Goal: Task Accomplishment & Management: Complete application form

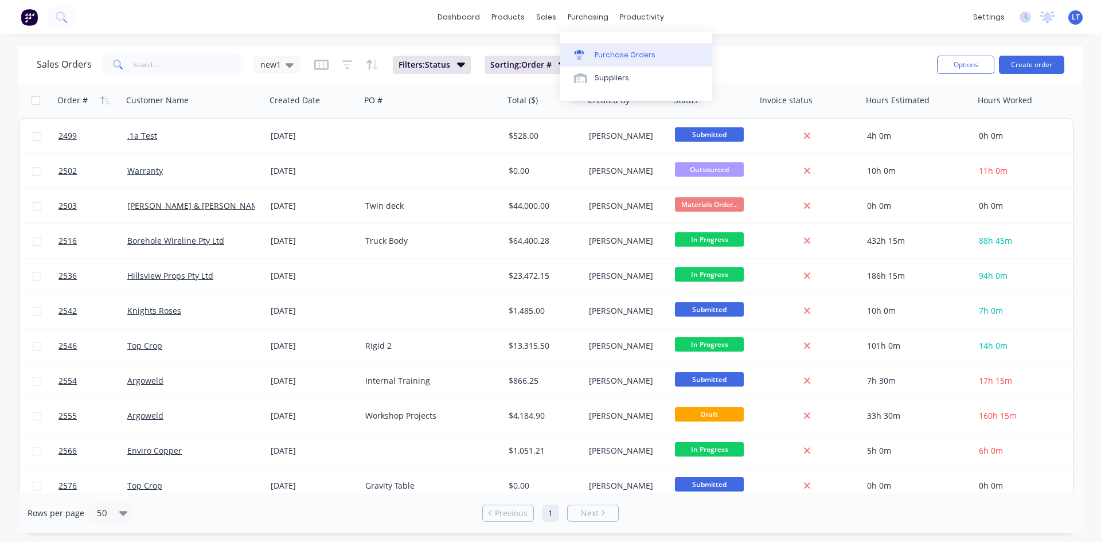
click at [628, 61] on link "Purchase Orders" at bounding box center [636, 54] width 152 height 23
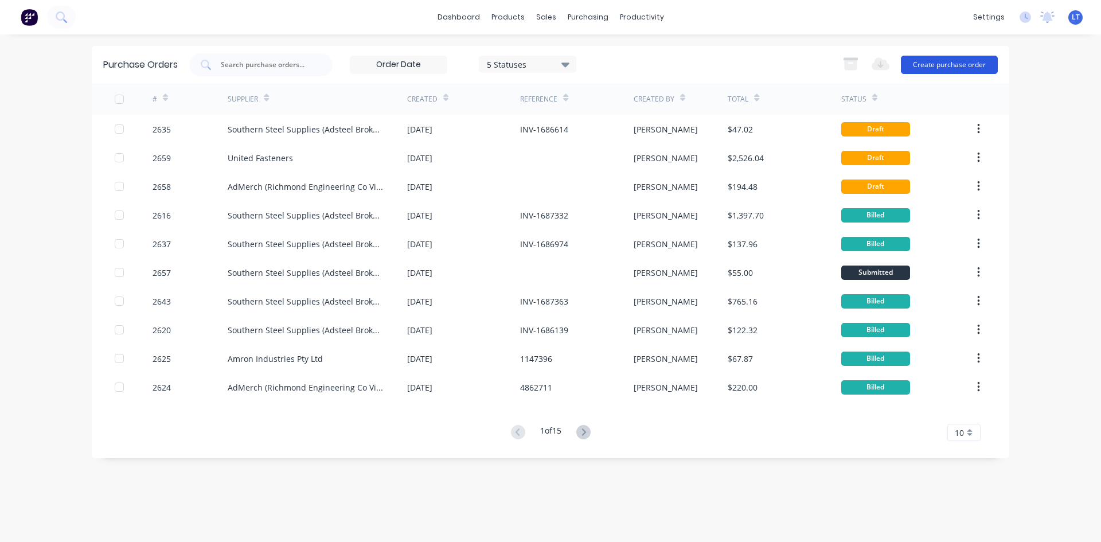
click at [958, 61] on button "Create purchase order" at bounding box center [949, 65] width 97 height 18
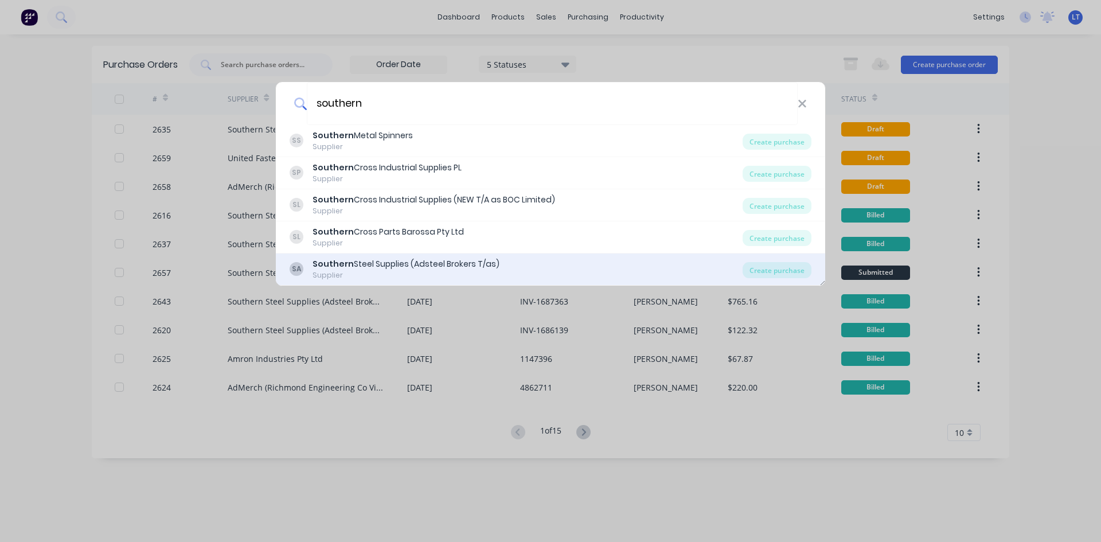
type input "southern"
click at [402, 265] on div "Southern Steel Supplies (Adsteel Brokers T/as)" at bounding box center [405, 264] width 187 height 12
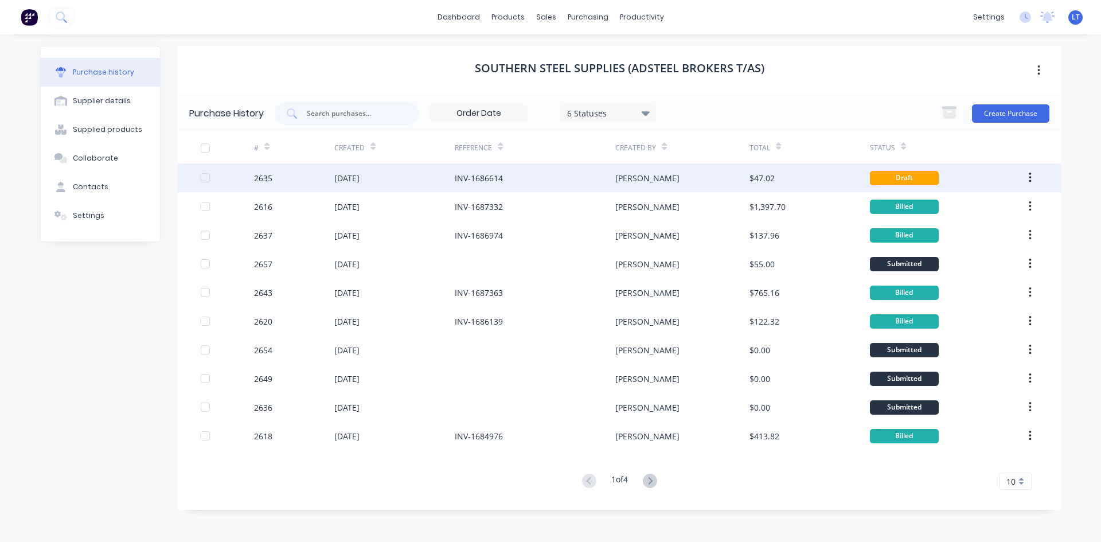
click at [515, 179] on div "INV-1686614" at bounding box center [535, 177] width 161 height 29
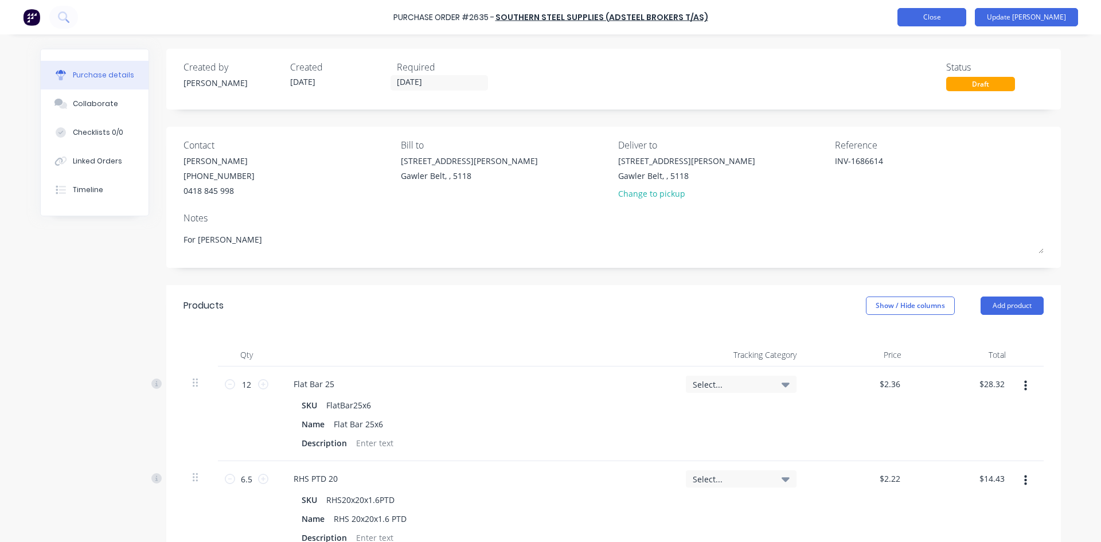
type textarea "x"
click at [966, 23] on button "Close" at bounding box center [931, 17] width 69 height 18
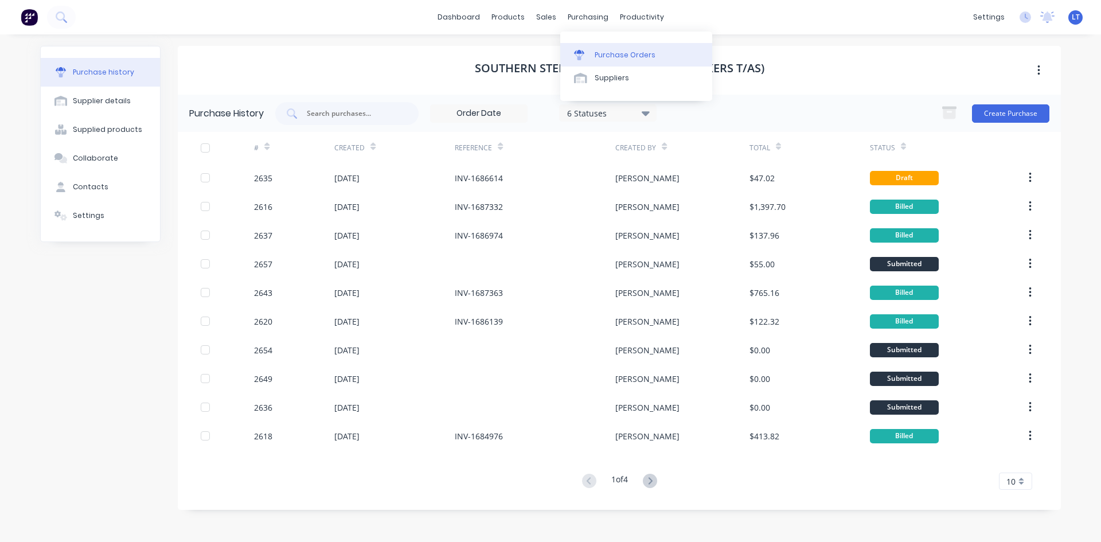
click at [596, 58] on div "Purchase Orders" at bounding box center [624, 55] width 61 height 10
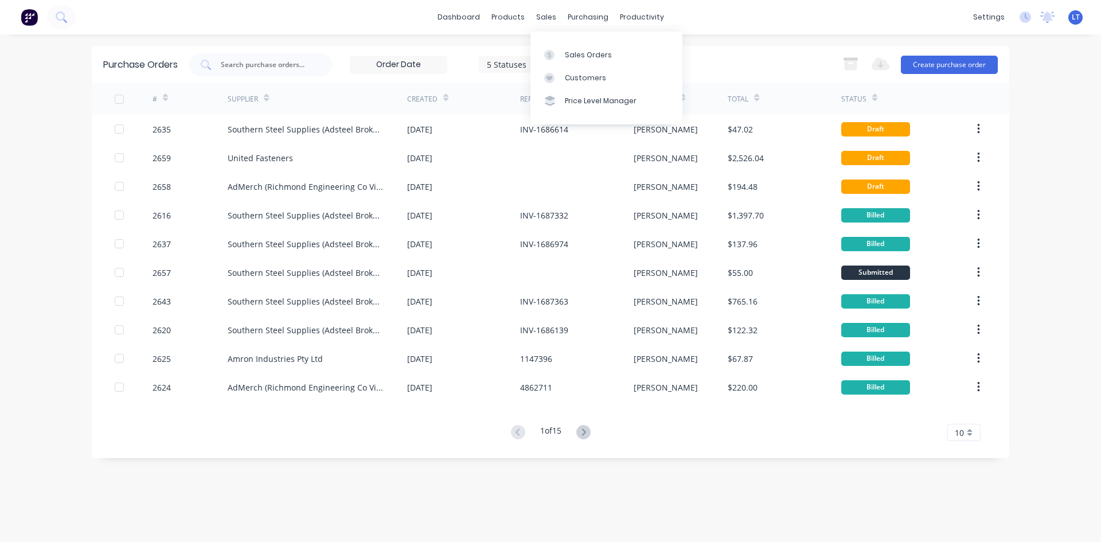
drag, startPoint x: 543, startPoint y: 17, endPoint x: 558, endPoint y: 25, distance: 16.2
click at [543, 17] on div "sales" at bounding box center [546, 17] width 32 height 17
click at [586, 56] on div "Sales Orders" at bounding box center [588, 55] width 47 height 10
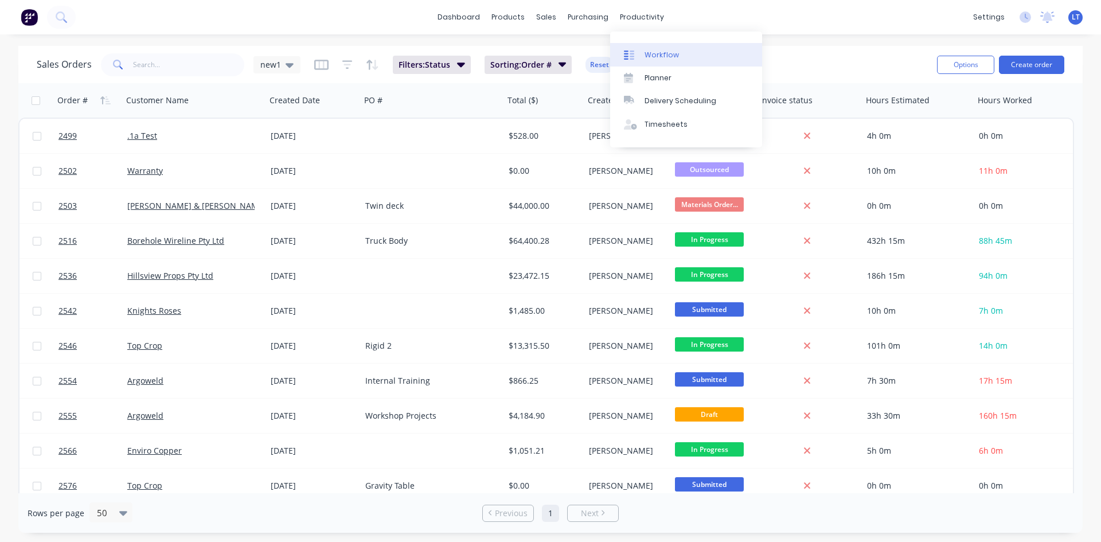
click at [657, 59] on div "Workflow" at bounding box center [661, 55] width 34 height 10
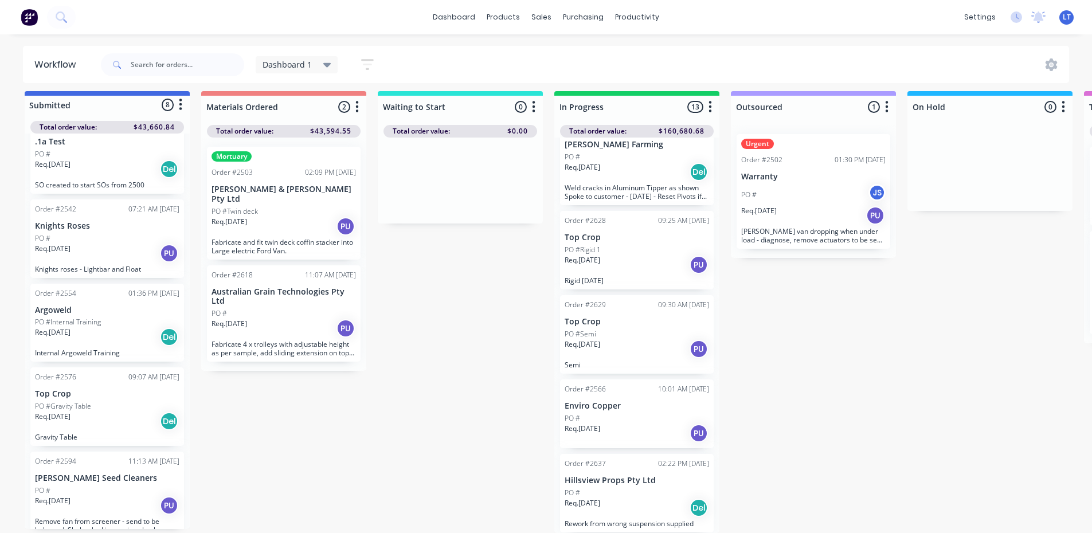
scroll to position [21, 0]
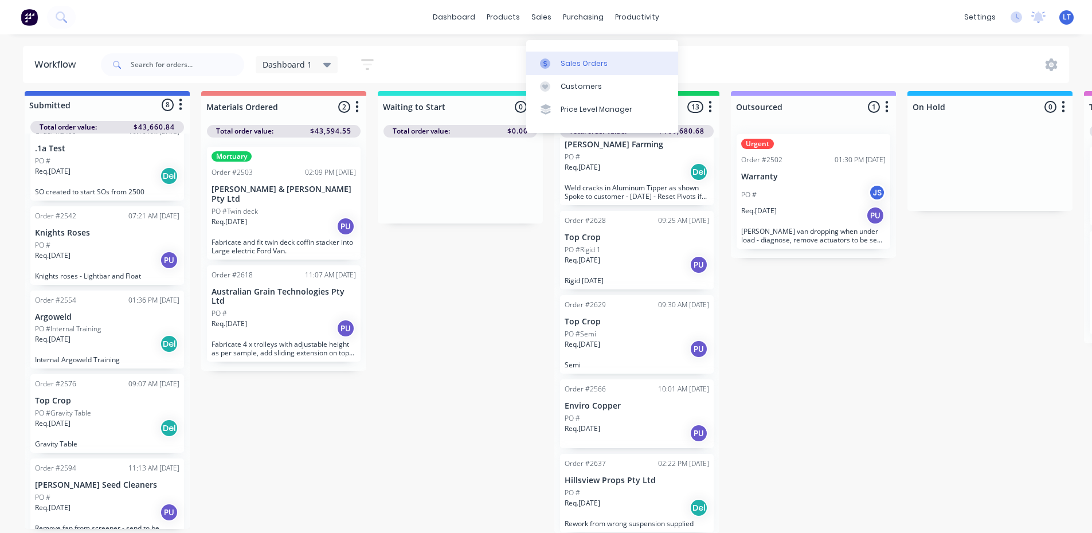
click at [596, 58] on div "Sales Orders" at bounding box center [584, 63] width 47 height 10
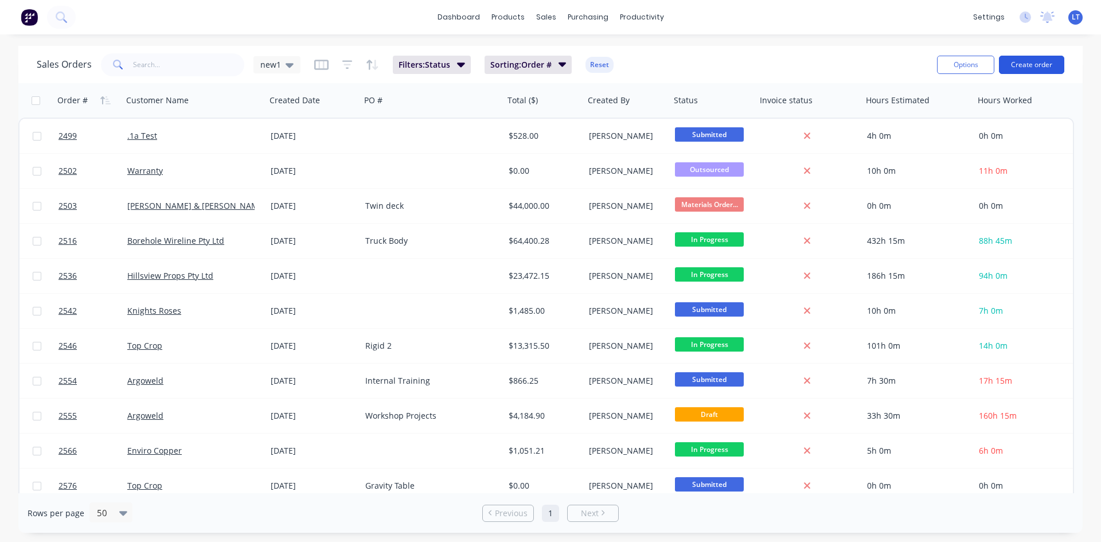
click at [1023, 65] on button "Create order" at bounding box center [1031, 65] width 65 height 18
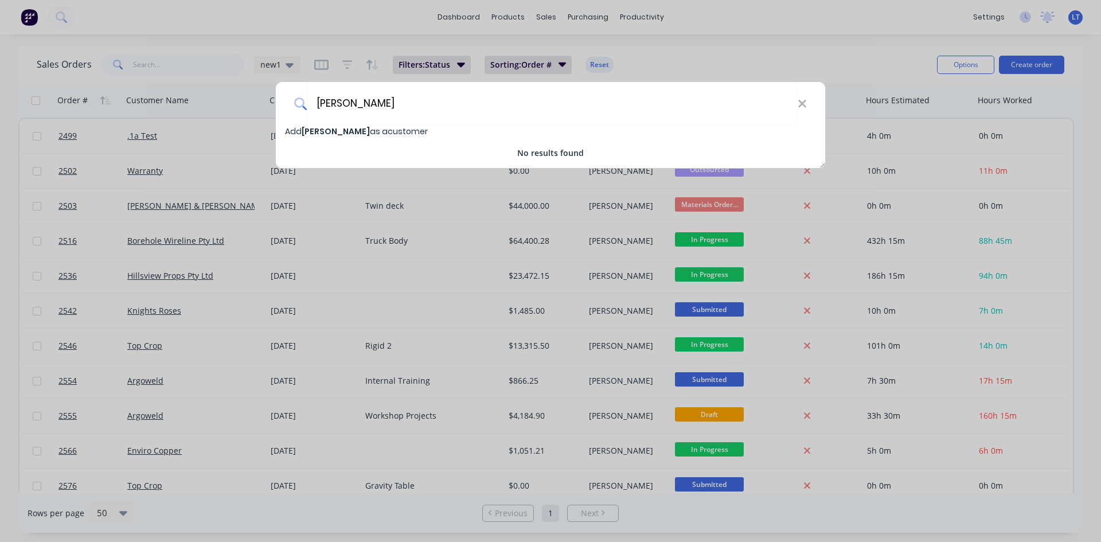
type input "[PERSON_NAME]"
click at [351, 130] on span "[PERSON_NAME]" at bounding box center [336, 131] width 68 height 11
select select "AU"
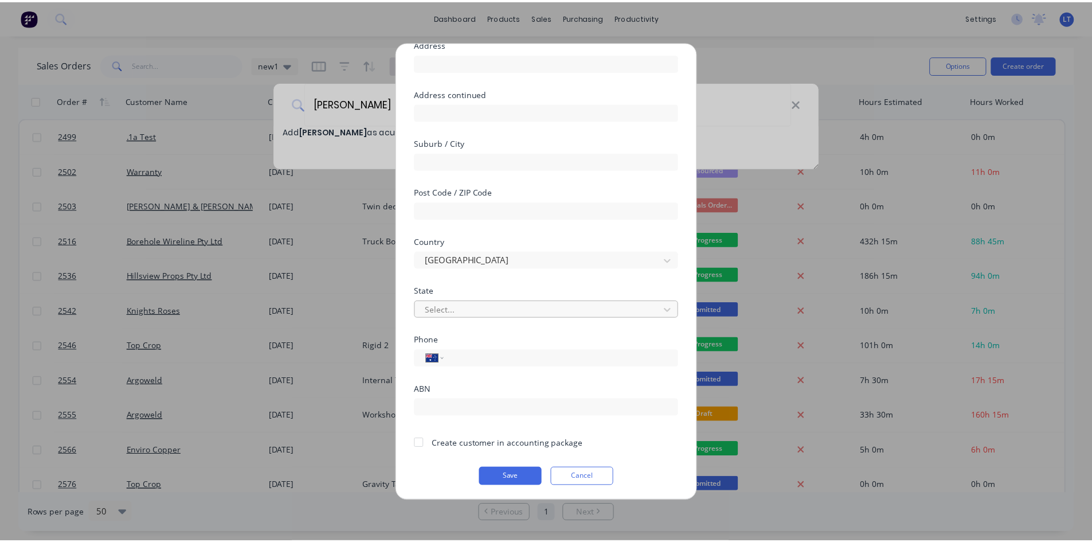
scroll to position [101, 0]
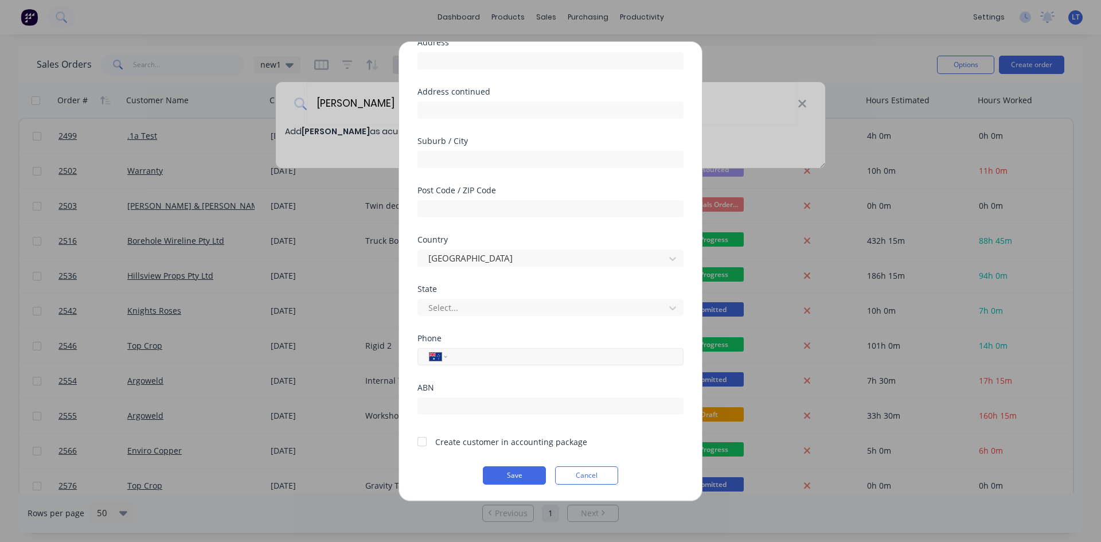
click at [478, 358] on input "tel" at bounding box center [563, 356] width 216 height 13
type input "0475 565 306"
click at [423, 441] on div at bounding box center [421, 441] width 23 height 23
click at [529, 486] on div "Add new customer Customer name [PERSON_NAME] Address Address continued Suburb /…" at bounding box center [550, 271] width 303 height 459
click at [529, 479] on button "Save" at bounding box center [514, 475] width 63 height 18
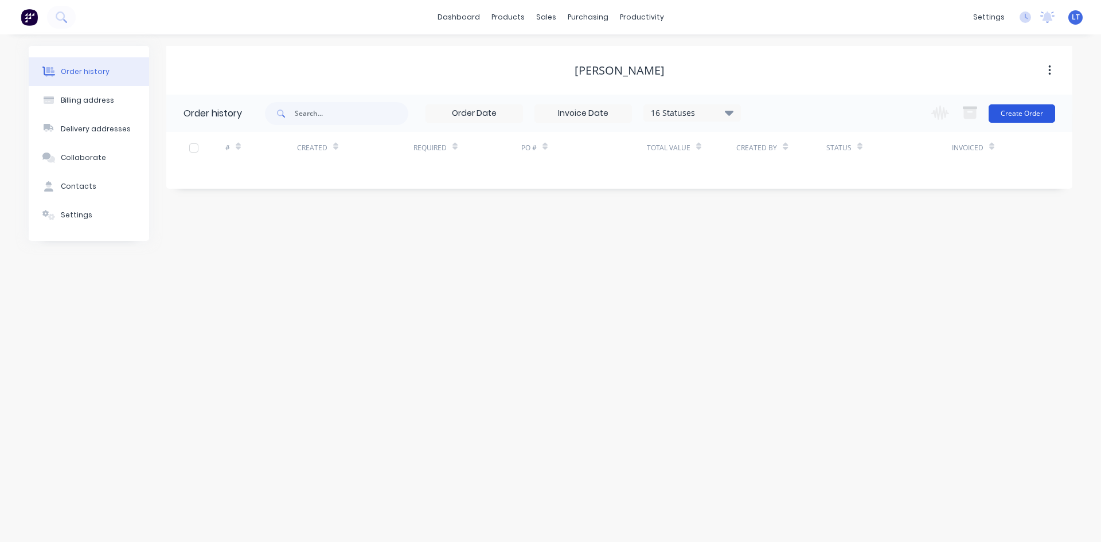
click at [1036, 112] on button "Create Order" at bounding box center [1021, 113] width 66 height 18
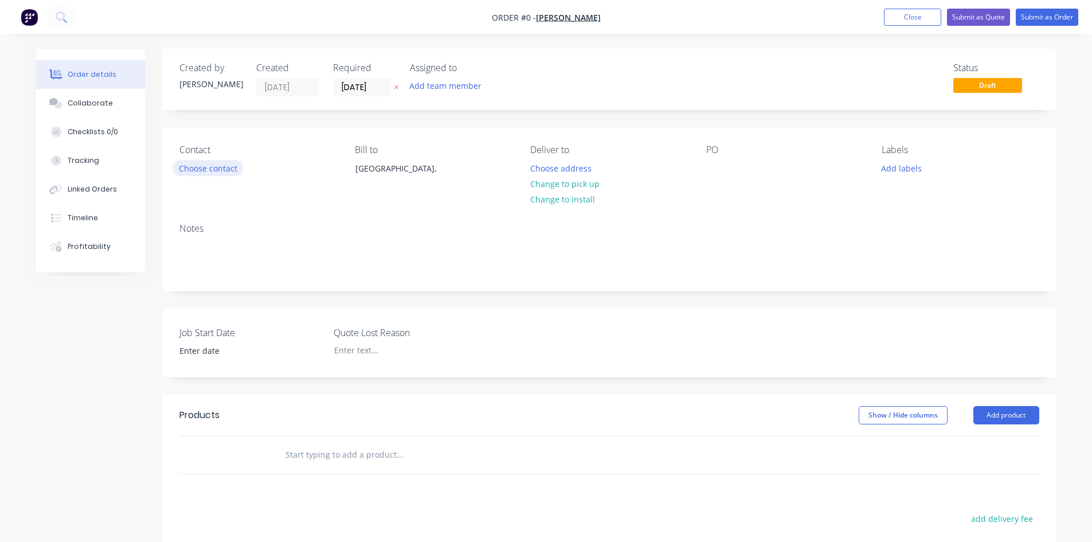
click at [232, 171] on button "Choose contact" at bounding box center [208, 167] width 71 height 15
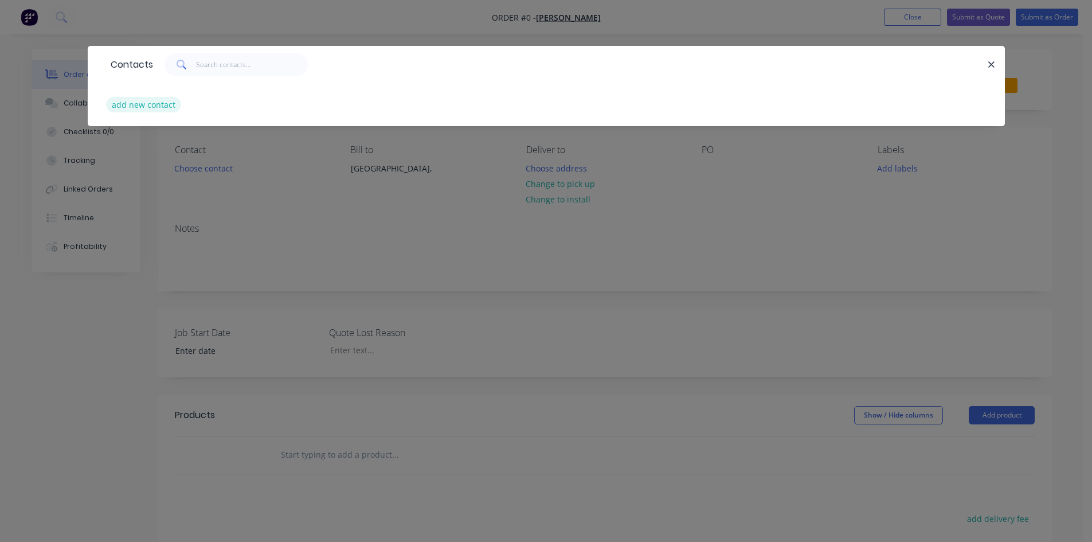
click at [151, 104] on button "add new contact" at bounding box center [144, 104] width 76 height 15
select select "AU"
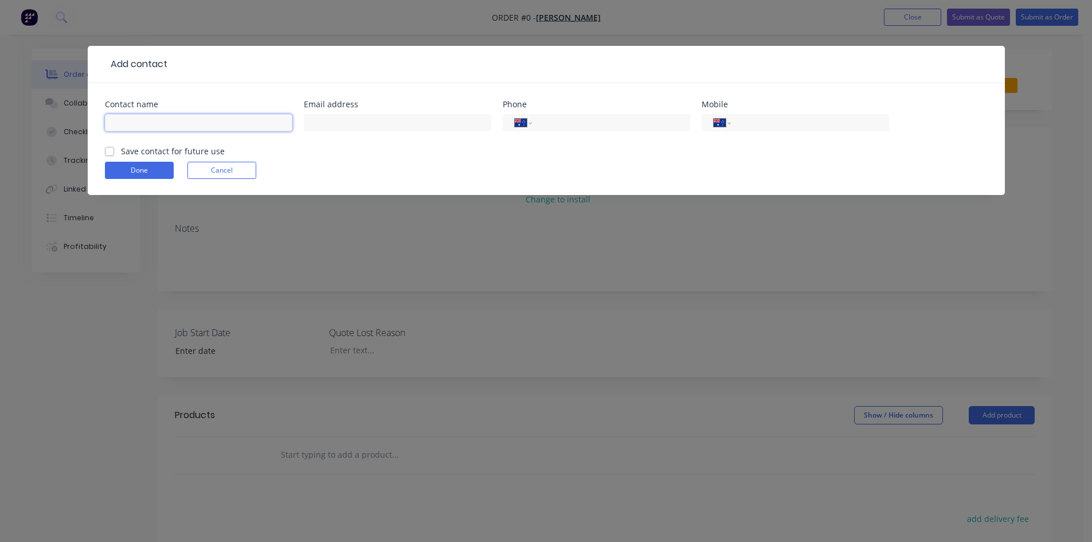
click at [153, 118] on input "text" at bounding box center [198, 122] width 187 height 17
type input "[PERSON_NAME]"
drag, startPoint x: 425, startPoint y: 116, endPoint x: 427, endPoint y: 106, distance: 10.6
click at [425, 117] on input "text" at bounding box center [397, 122] width 187 height 17
type input "[PERSON_NAME][EMAIL_ADDRESS][PERSON_NAME][DOMAIN_NAME]"
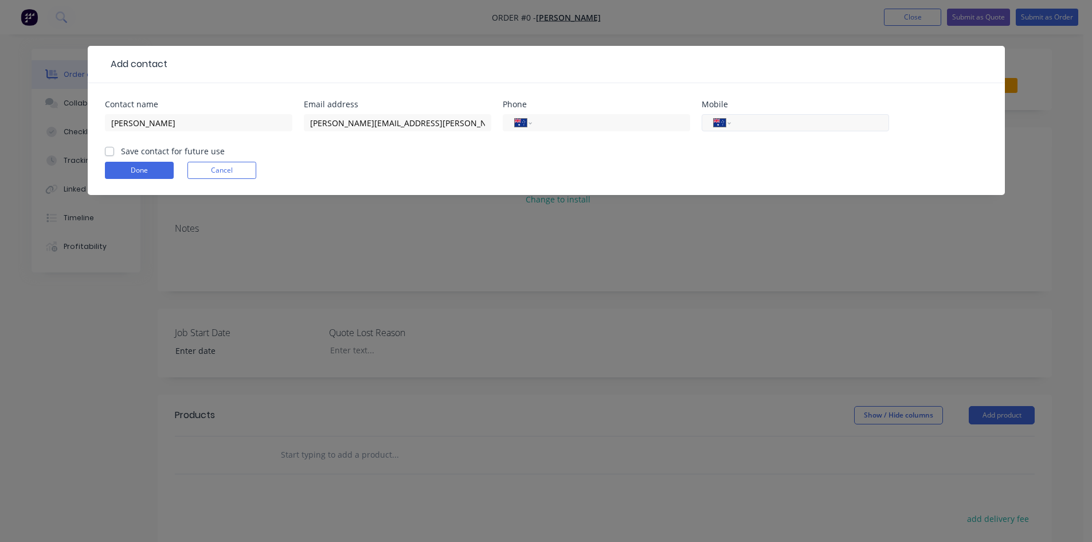
click at [829, 128] on input "tel" at bounding box center [808, 122] width 138 height 13
type input "0"
click at [121, 155] on label "Save contact for future use" at bounding box center [173, 151] width 104 height 12
click at [112, 155] on input "Save contact for future use" at bounding box center [109, 150] width 9 height 11
checkbox input "true"
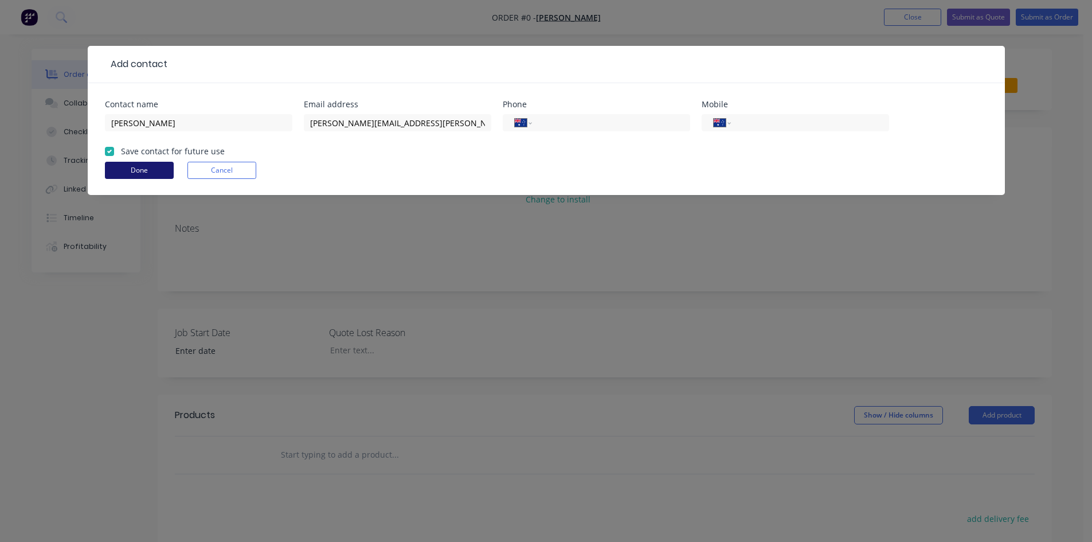
click at [136, 171] on button "Done" at bounding box center [139, 170] width 69 height 17
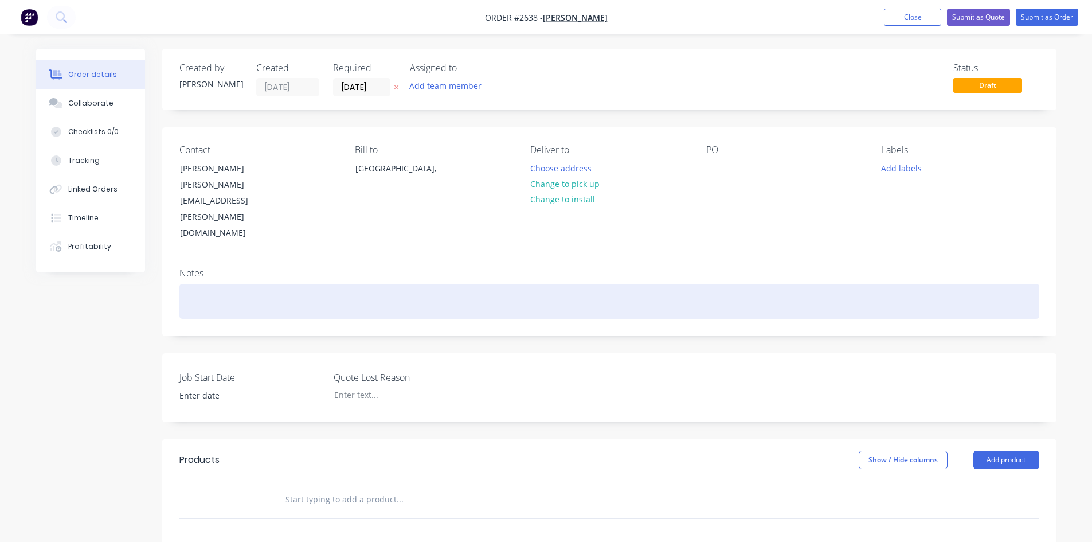
click at [286, 284] on div at bounding box center [609, 301] width 860 height 35
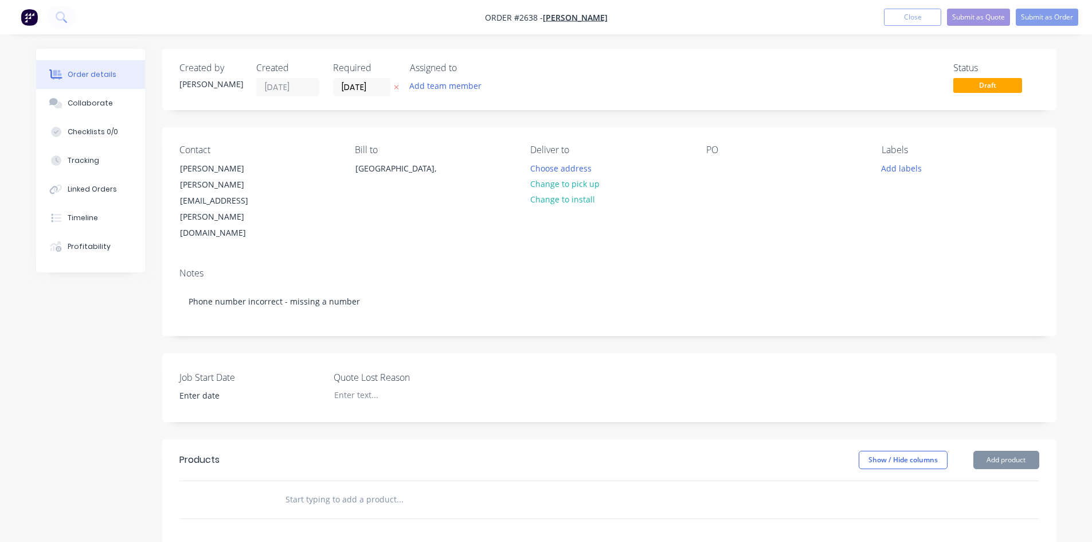
click at [366, 488] on input "text" at bounding box center [399, 499] width 229 height 23
click at [1015, 451] on button "Add product" at bounding box center [1006, 460] width 66 height 18
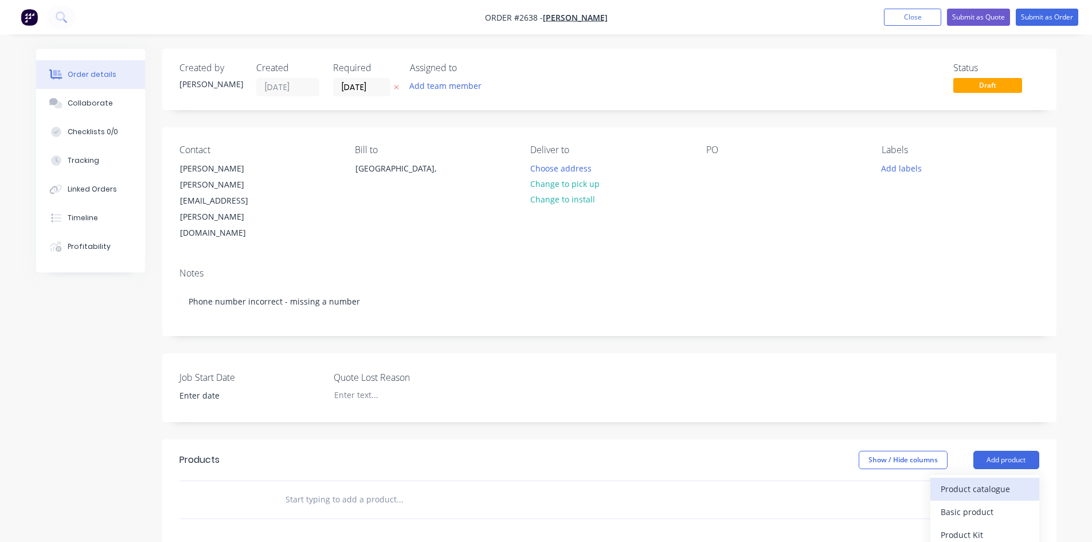
click at [989, 480] on div "Product catalogue" at bounding box center [985, 488] width 88 height 17
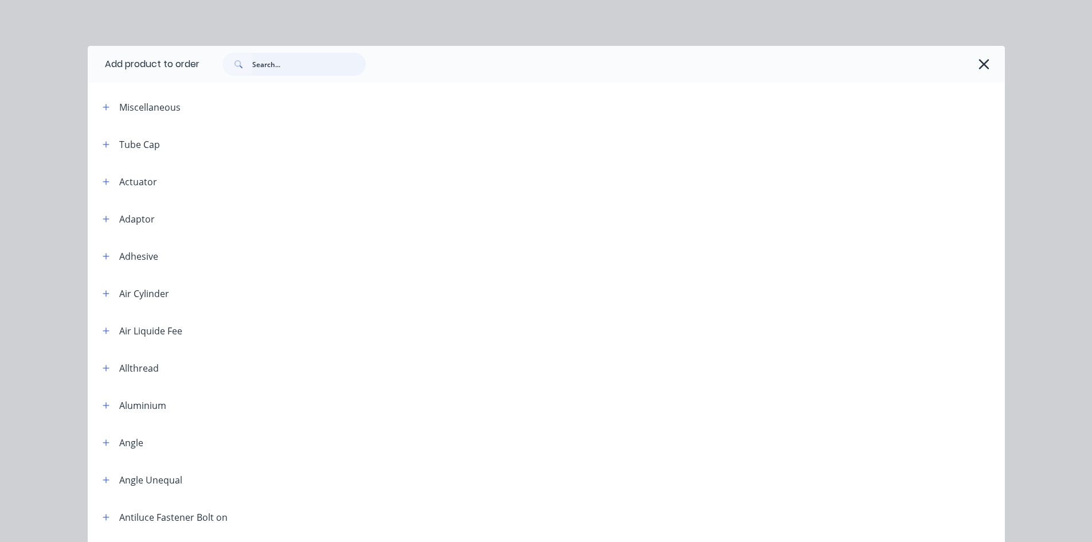
click at [291, 65] on input "text" at bounding box center [308, 64] width 113 height 23
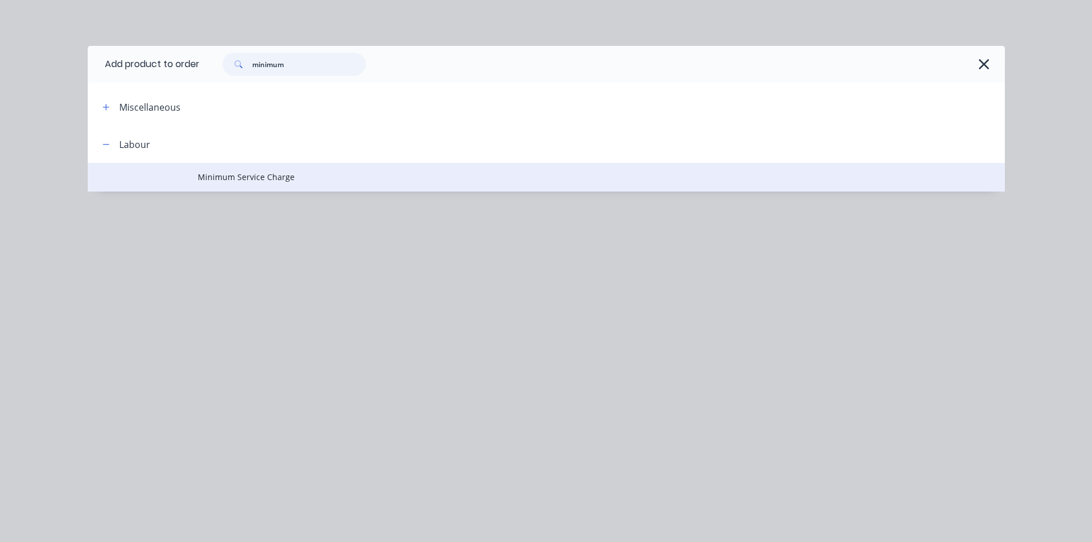
type input "minimum"
click at [237, 171] on span "Minimum Service Charge" at bounding box center [520, 177] width 645 height 12
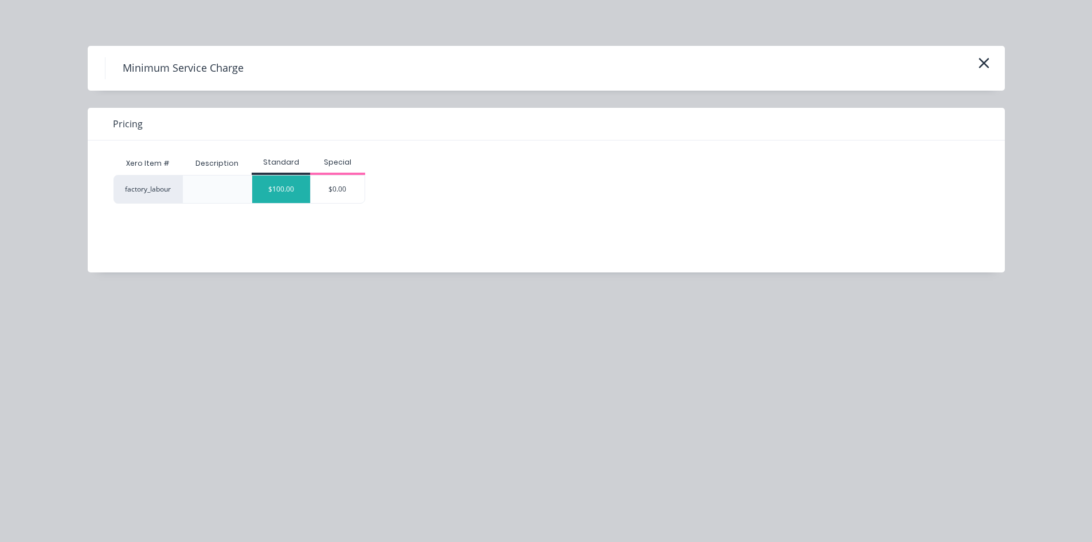
click at [265, 180] on div "$100.00" at bounding box center [281, 189] width 58 height 28
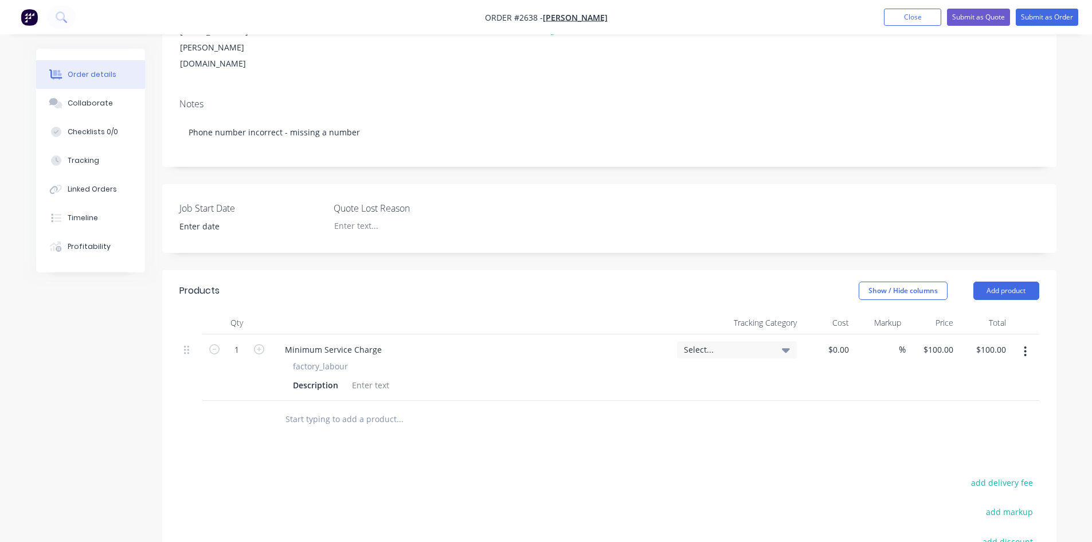
scroll to position [172, 0]
click at [997, 279] on button "Add product" at bounding box center [1006, 288] width 66 height 18
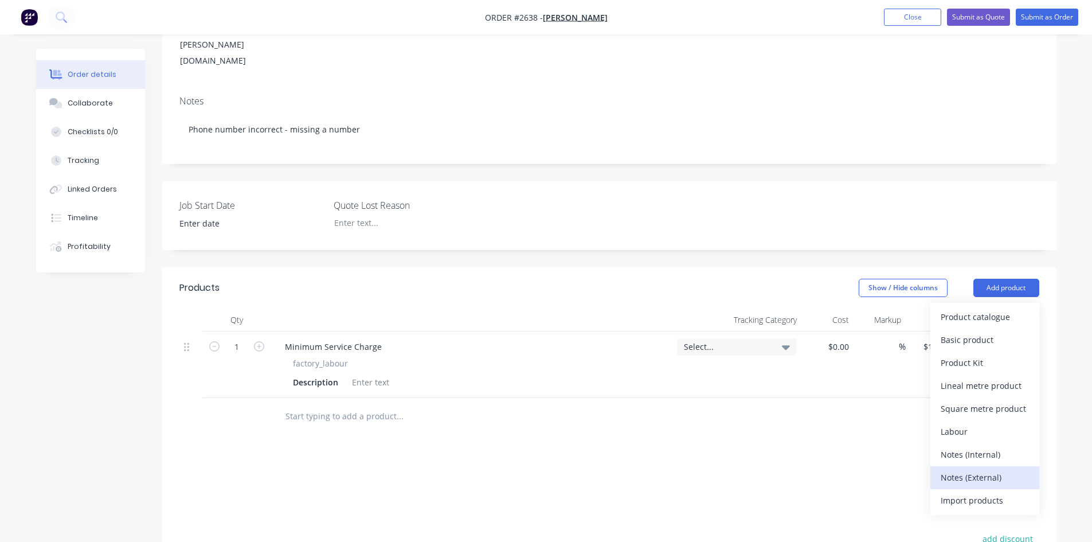
click at [989, 469] on div "Notes (External)" at bounding box center [985, 477] width 88 height 17
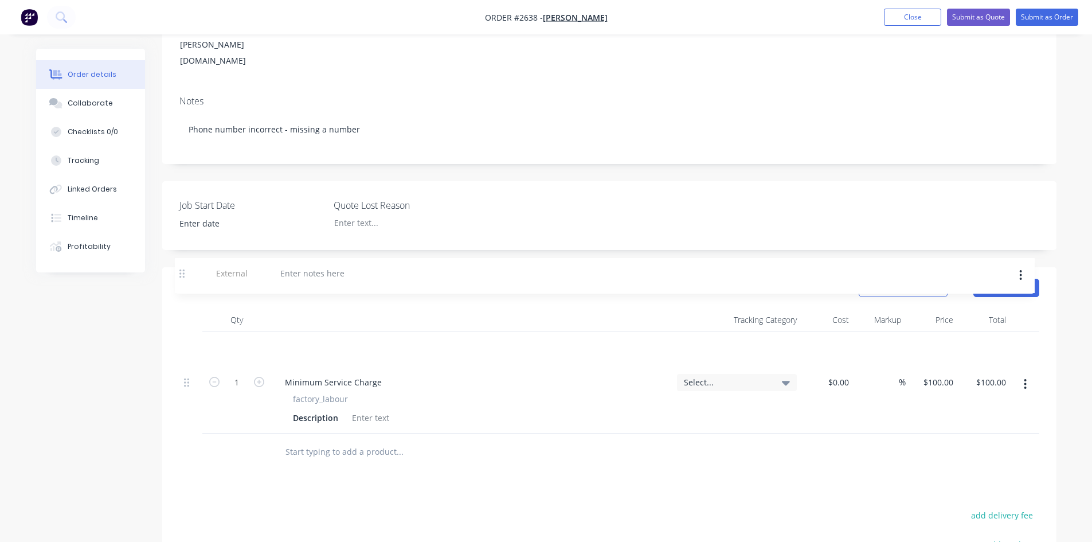
drag, startPoint x: 192, startPoint y: 369, endPoint x: 187, endPoint y: 271, distance: 98.1
click at [187, 308] on div "Qty Tracking Category Cost Markup Price Total 1 Minimum Service Charge factory_…" at bounding box center [609, 370] width 860 height 125
click at [299, 338] on div at bounding box center [317, 346] width 83 height 17
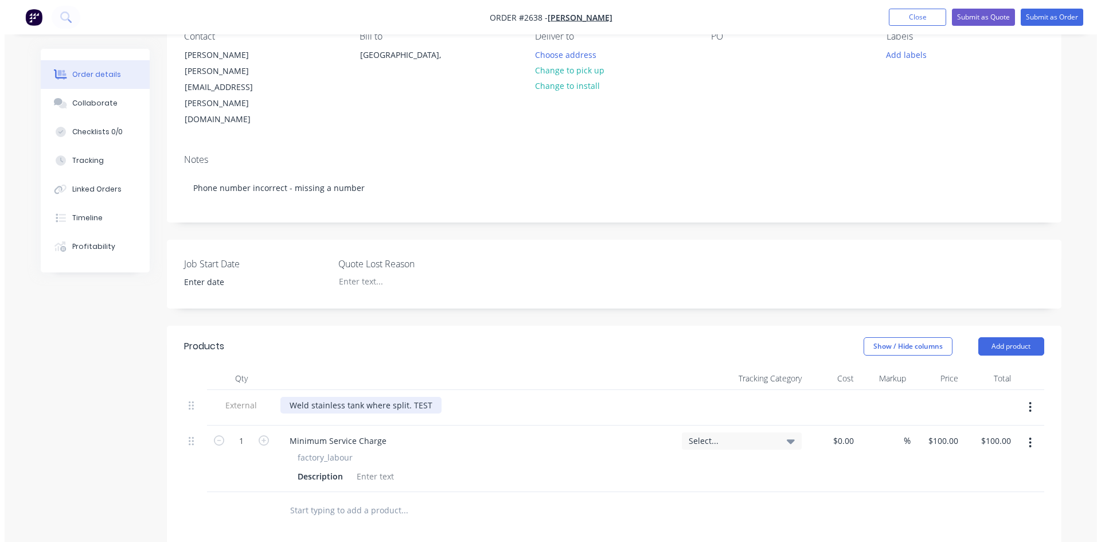
scroll to position [0, 0]
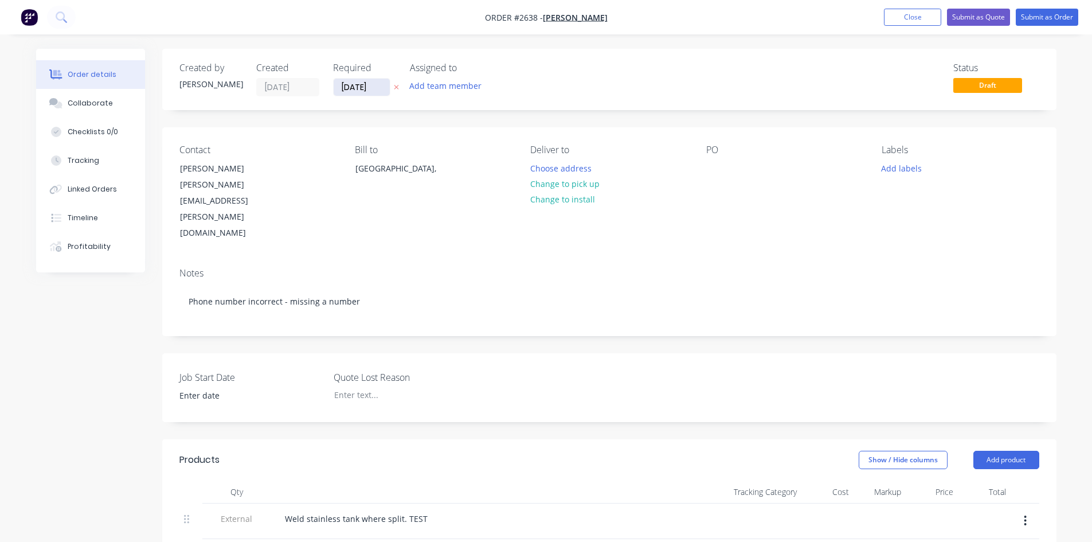
click at [381, 87] on input "[DATE]" at bounding box center [362, 87] width 56 height 17
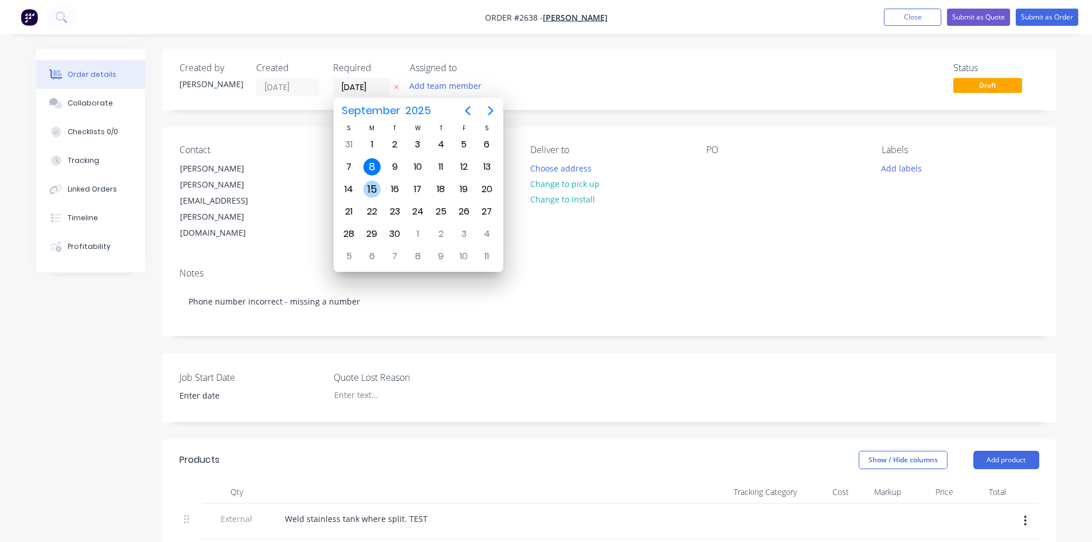
click at [375, 188] on div "15" at bounding box center [371, 189] width 17 height 17
type input "[DATE]"
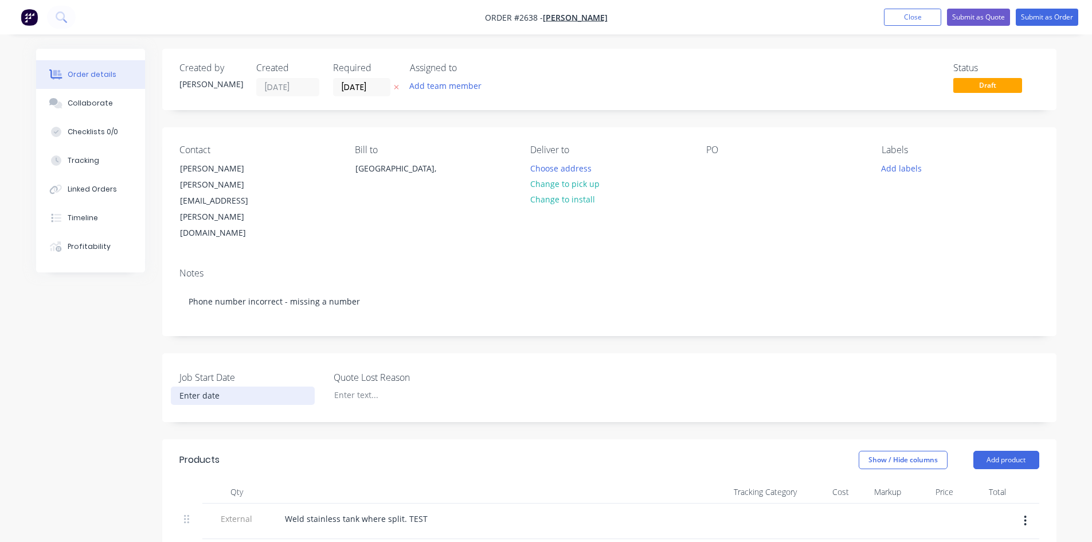
click at [199, 387] on input at bounding box center [242, 395] width 143 height 17
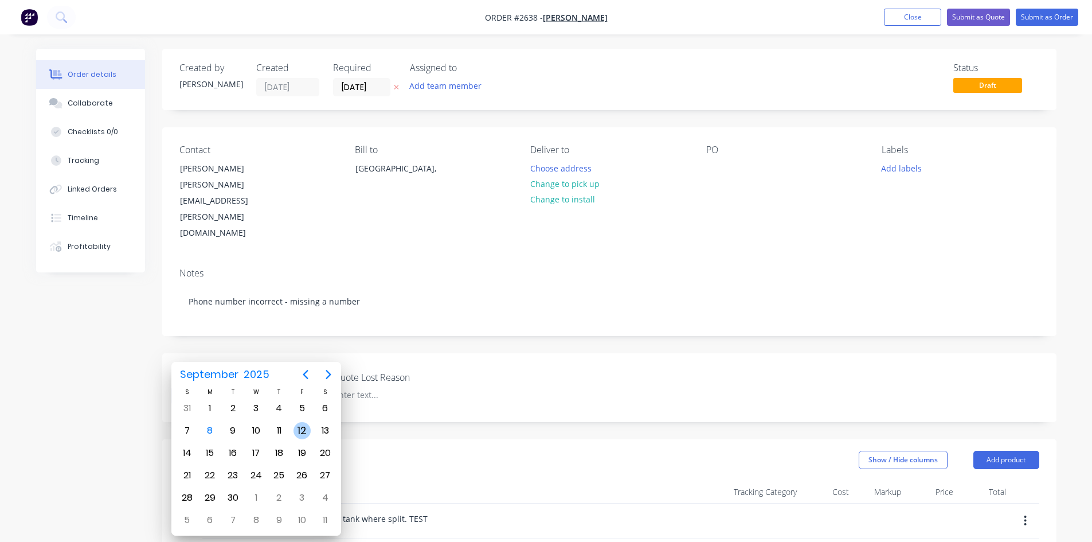
click at [298, 430] on div "12" at bounding box center [301, 430] width 17 height 17
type input "[DATE]"
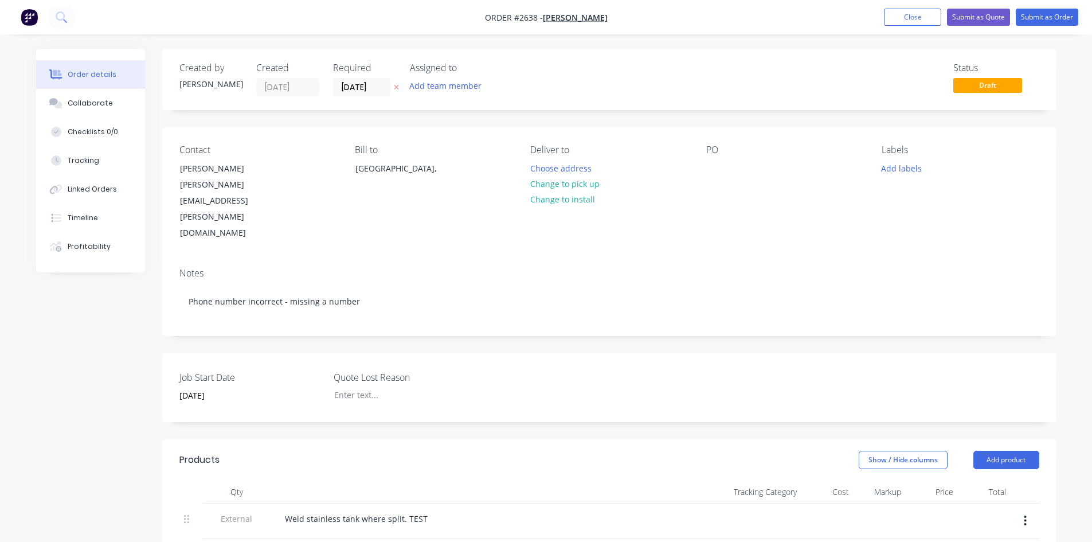
drag, startPoint x: 596, startPoint y: 346, endPoint x: 919, endPoint y: 49, distance: 438.5
click at [597, 353] on div "Job Start Date [DATE] Quote Lost Reason" at bounding box center [609, 387] width 894 height 69
click at [1043, 14] on button "Submit as Order" at bounding box center [1047, 17] width 62 height 17
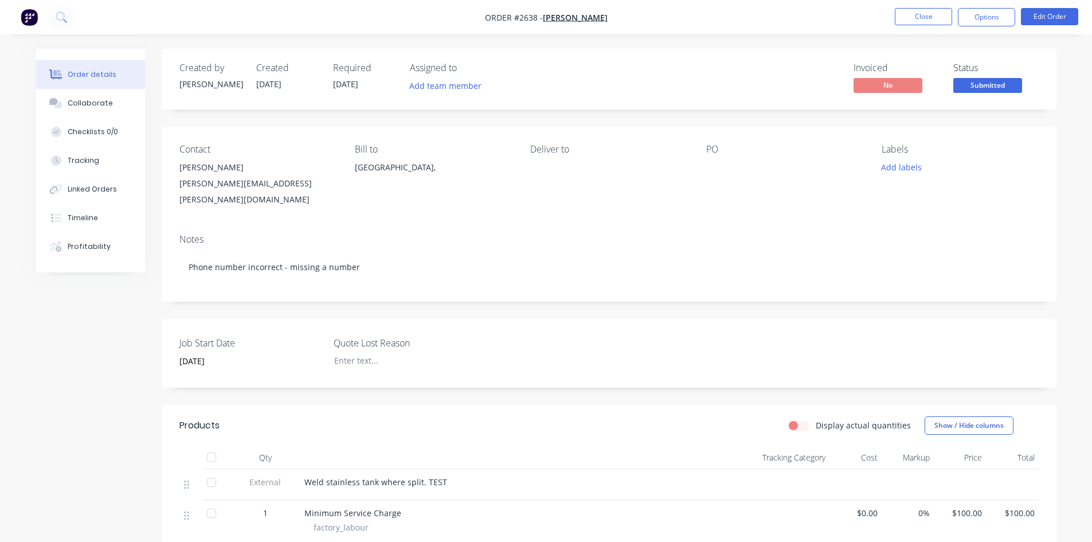
drag, startPoint x: 982, startPoint y: 15, endPoint x: 981, endPoint y: 30, distance: 14.4
click at [982, 17] on button "Options" at bounding box center [986, 17] width 57 height 18
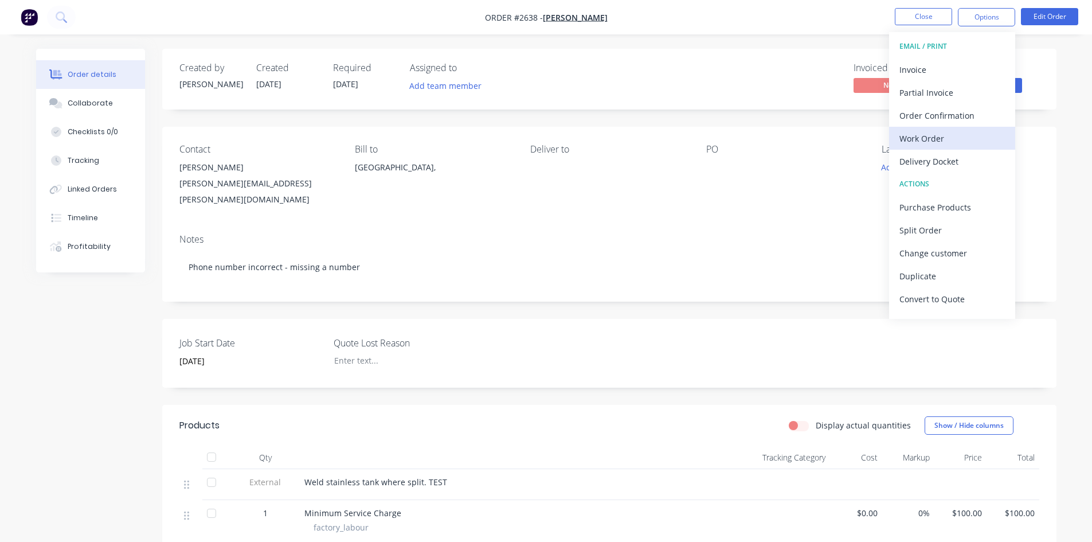
click at [950, 143] on div "Work Order" at bounding box center [951, 138] width 105 height 17
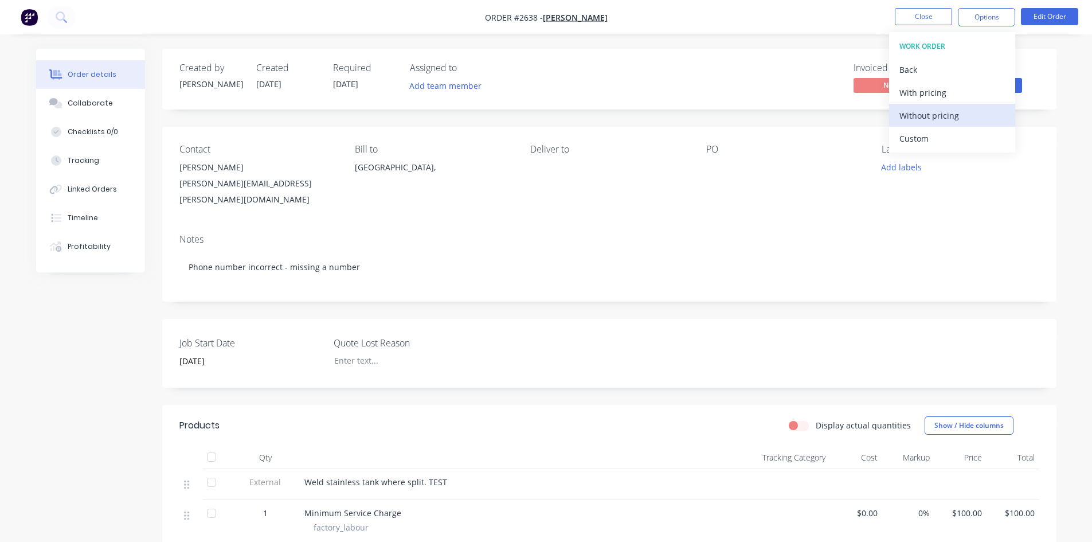
click at [933, 120] on div "Without pricing" at bounding box center [951, 115] width 105 height 17
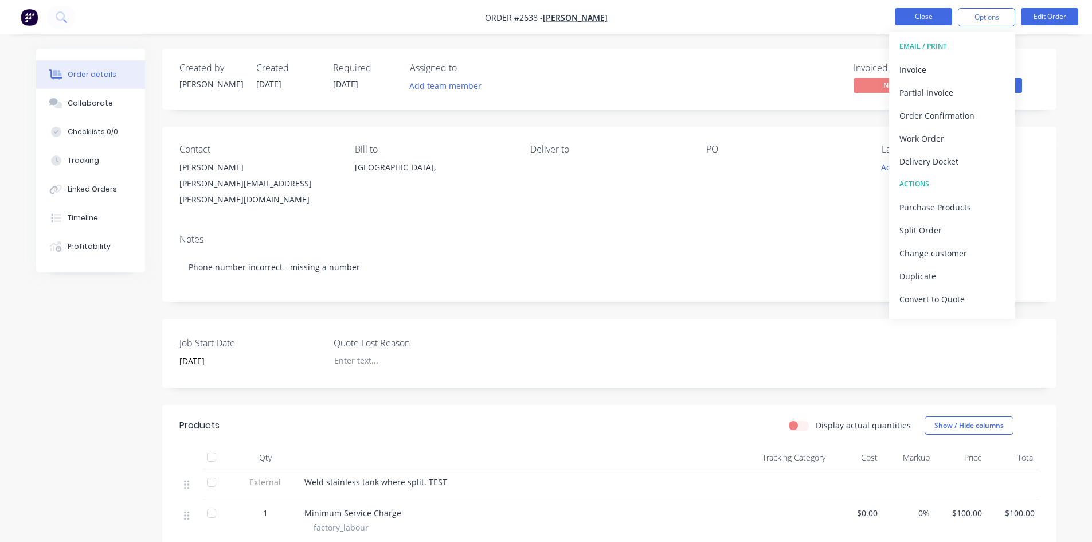
click at [923, 24] on button "Close" at bounding box center [923, 16] width 57 height 17
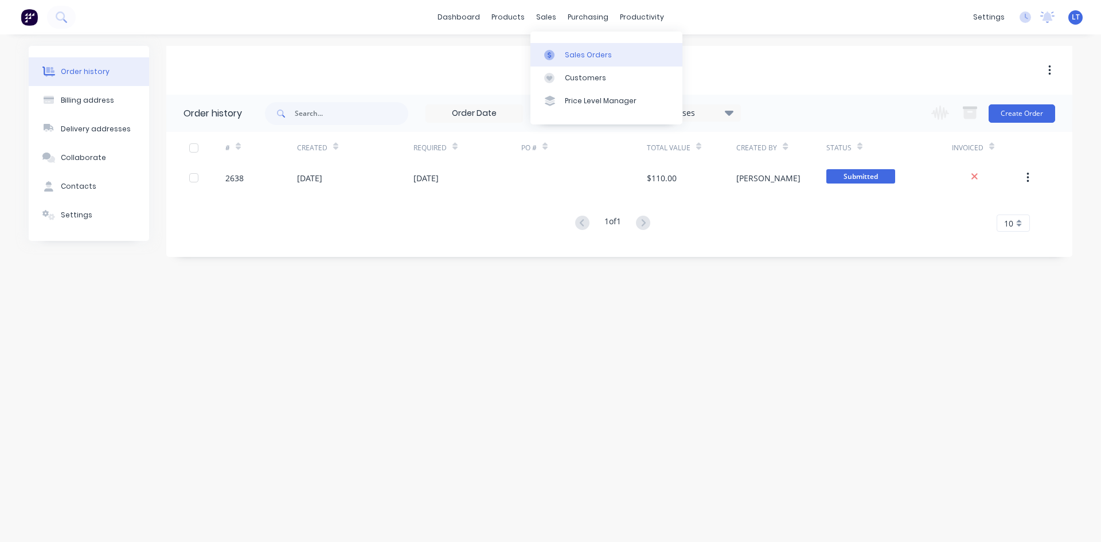
click at [586, 59] on div "Sales Orders" at bounding box center [588, 55] width 47 height 10
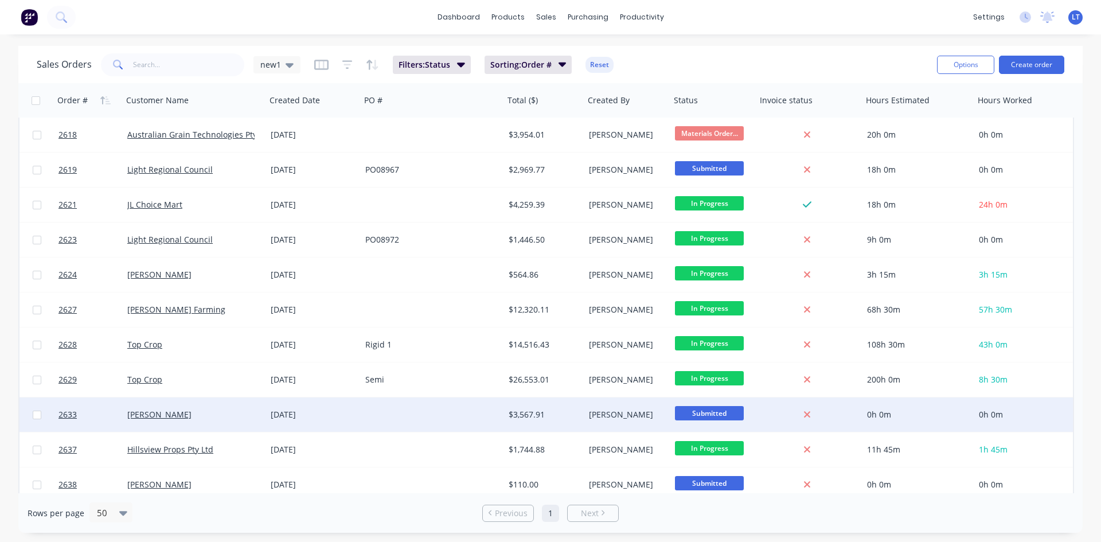
scroll to position [639, 0]
